Goal: Information Seeking & Learning: Understand process/instructions

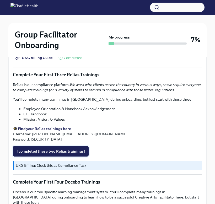
scroll to position [612, 0]
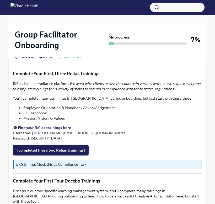
click at [39, 148] on span "I completed these two Relias trainings!" at bounding box center [51, 150] width 68 height 5
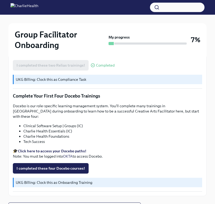
scroll to position [697, 0]
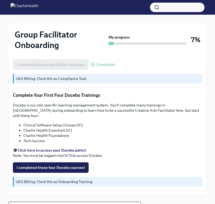
click at [60, 148] on strong "Click here to access your Docebo paths!" at bounding box center [52, 150] width 68 height 5
click at [41, 133] on li "Charlie Health Foundations" at bounding box center [112, 135] width 179 height 5
copy ul "Charlie Health Foundations"
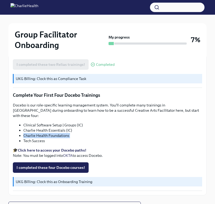
click at [37, 138] on li "Tech Success" at bounding box center [112, 140] width 179 height 5
copy div "Tech Success"
